Goal: Information Seeking & Learning: Learn about a topic

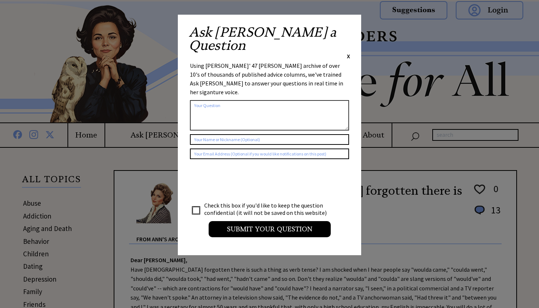
click at [349, 52] on span "X" at bounding box center [348, 55] width 3 height 7
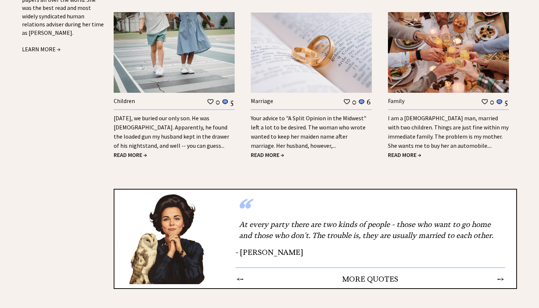
scroll to position [1005, 0]
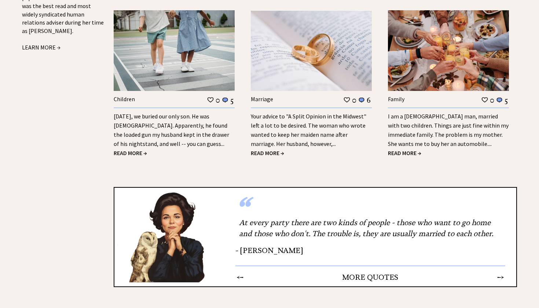
click at [191, 121] on link "Yesterday, we buried our only son. He was 9 years old. Apparently, he found the…" at bounding box center [171, 130] width 115 height 35
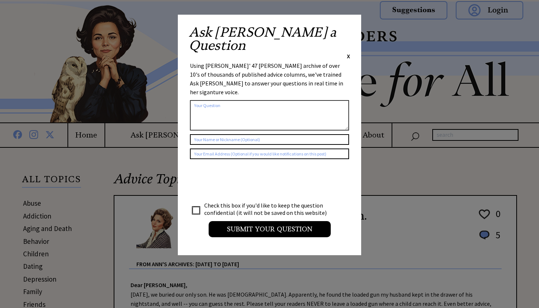
click at [349, 52] on span "X" at bounding box center [348, 55] width 3 height 7
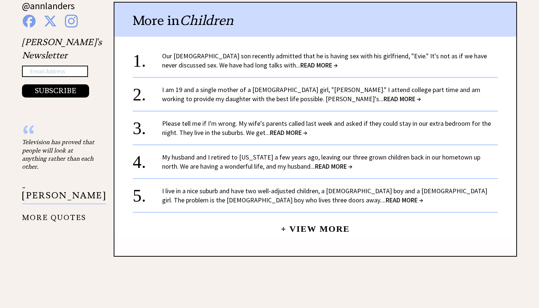
scroll to position [790, 0]
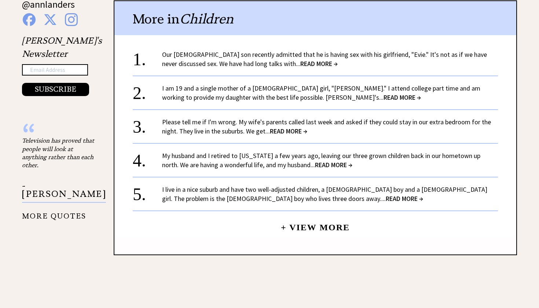
click at [290, 118] on link "Please tell me if I'm wrong. My wife's parents called last week and asked if th…" at bounding box center [326, 127] width 329 height 18
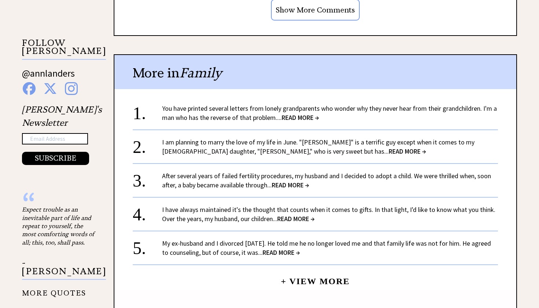
scroll to position [721, 0]
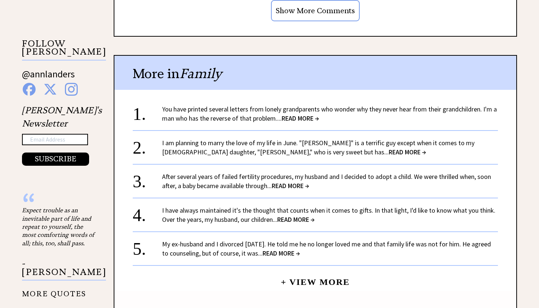
click at [303, 114] on span "READ MORE →" at bounding box center [300, 118] width 37 height 8
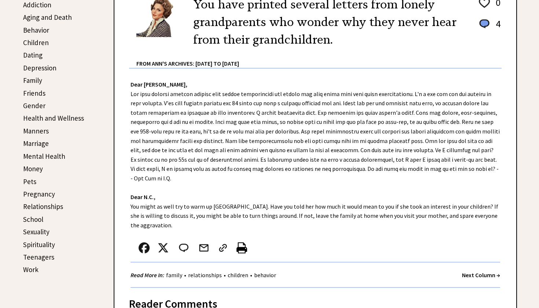
scroll to position [212, 0]
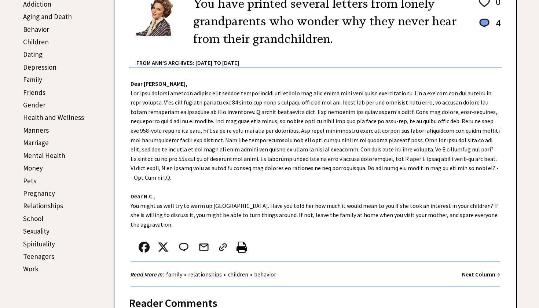
click at [37, 228] on link "Sexuality" at bounding box center [36, 231] width 26 height 9
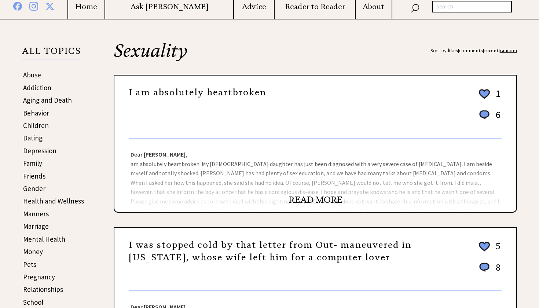
scroll to position [130, 0]
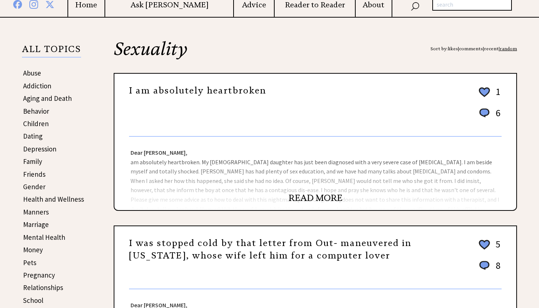
click at [327, 196] on link "READ MORE" at bounding box center [315, 197] width 54 height 11
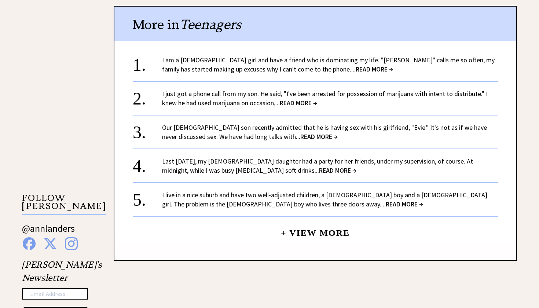
scroll to position [567, 0]
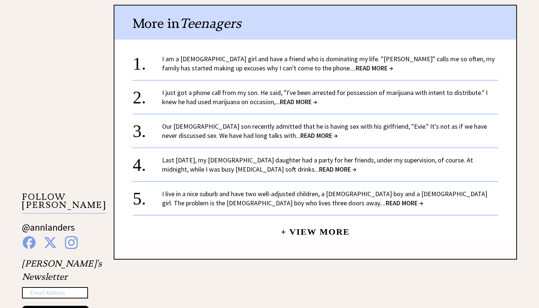
click at [319, 167] on span "READ MORE →" at bounding box center [337, 169] width 37 height 8
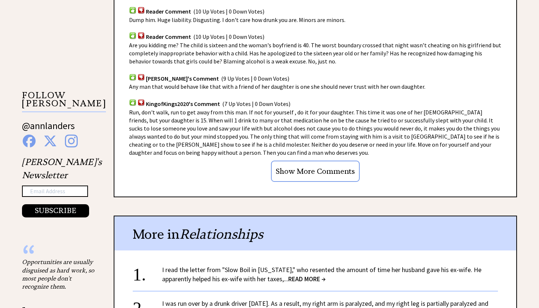
scroll to position [561, 0]
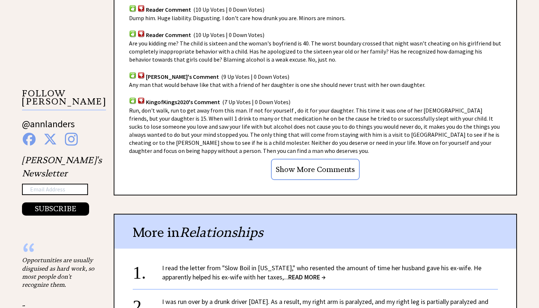
click at [334, 159] on input "Show More Comments" at bounding box center [315, 169] width 89 height 21
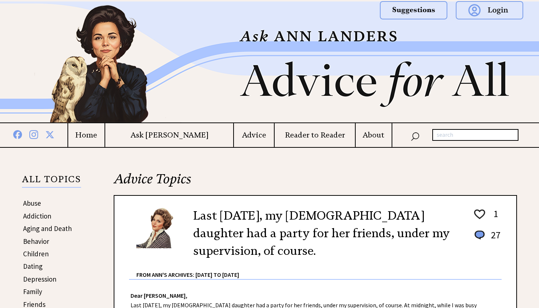
scroll to position [0, 0]
